Goal: Transaction & Acquisition: Book appointment/travel/reservation

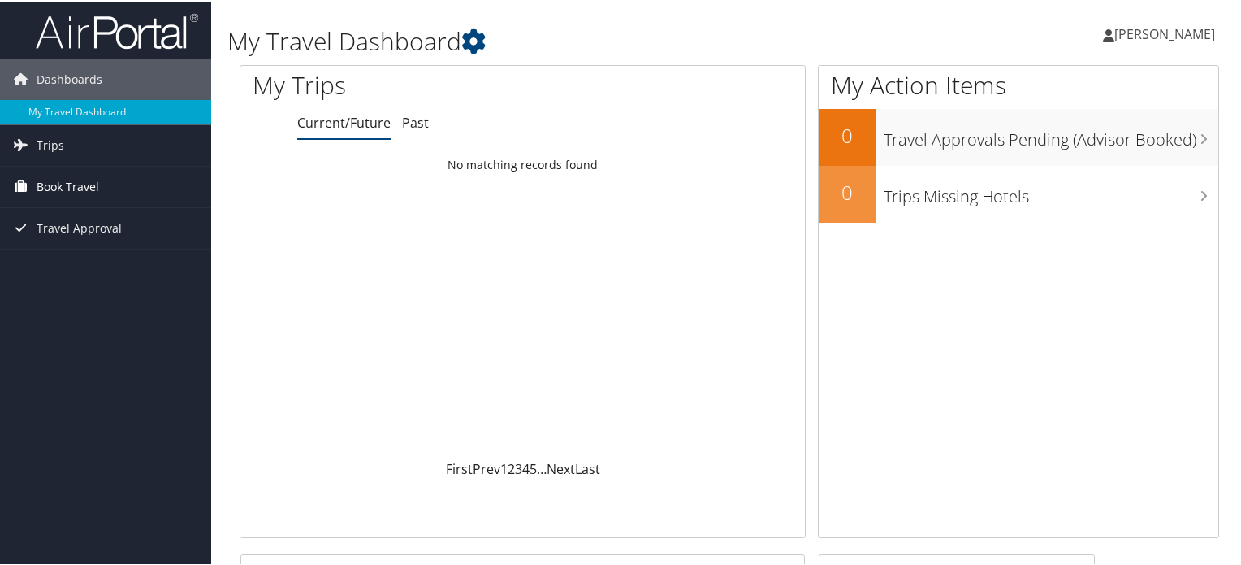
click at [81, 194] on span "Book Travel" at bounding box center [68, 185] width 63 height 41
click at [58, 149] on span "Trips" at bounding box center [51, 143] width 28 height 41
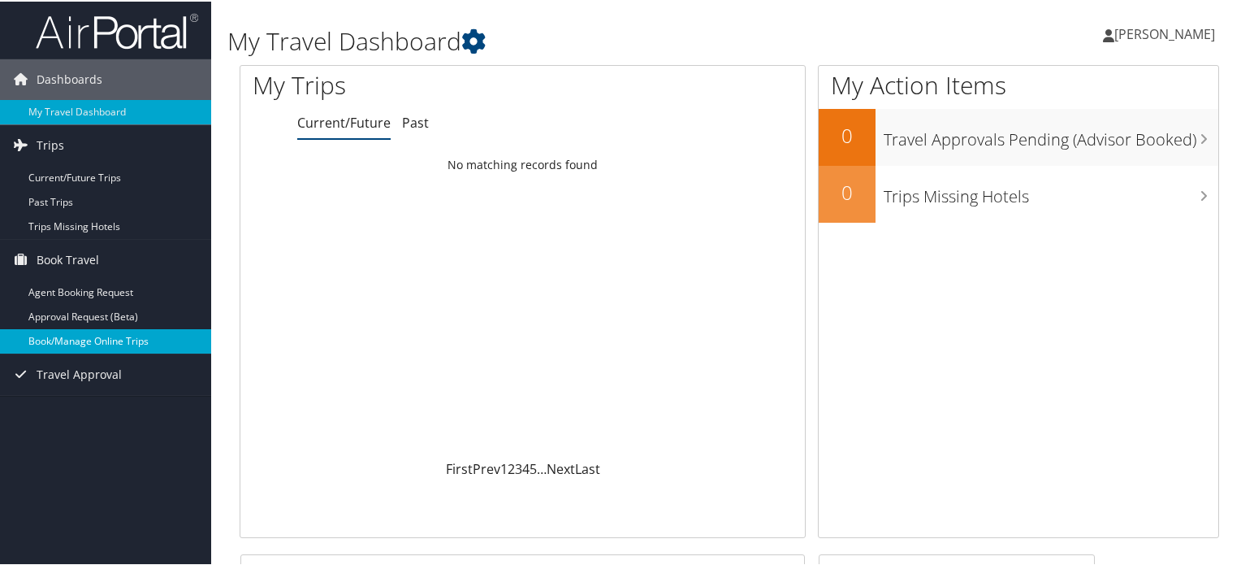
click at [100, 340] on link "Book/Manage Online Trips" at bounding box center [105, 339] width 211 height 24
